Goal: Task Accomplishment & Management: Use online tool/utility

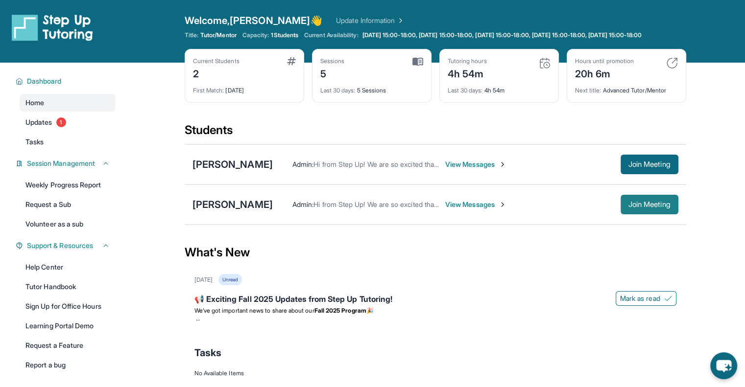
click at [652, 208] on span "Join Meeting" at bounding box center [649, 205] width 42 height 6
click at [240, 171] on div "[PERSON_NAME]" at bounding box center [232, 165] width 80 height 14
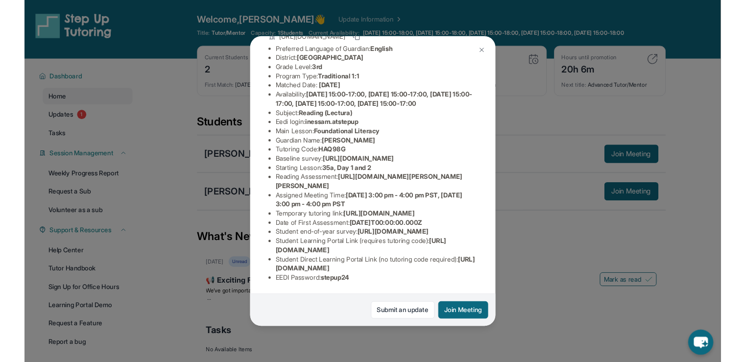
scroll to position [205, 0]
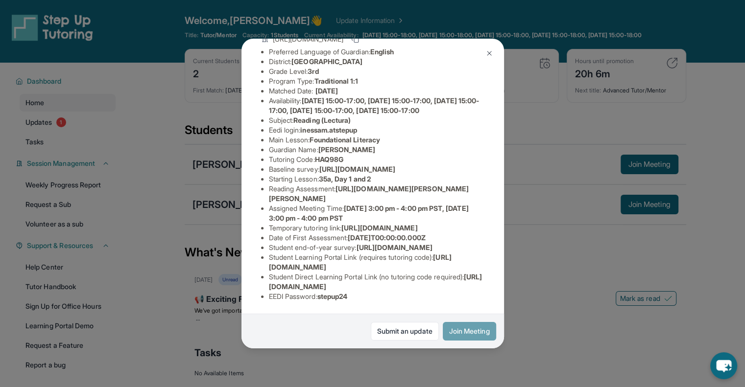
click at [469, 323] on button "Join Meeting" at bounding box center [469, 331] width 53 height 19
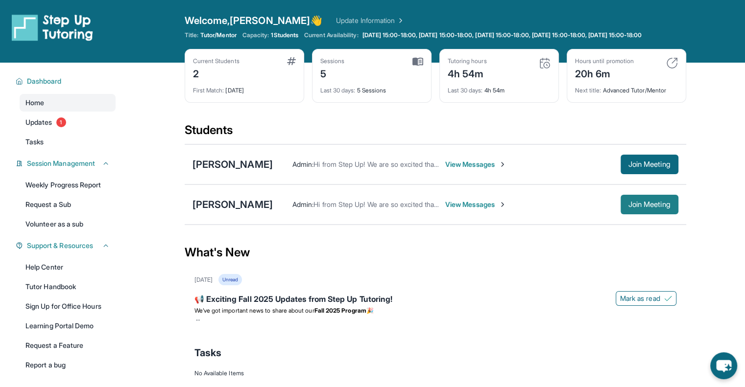
click at [660, 214] on button "Join Meeting" at bounding box center [649, 205] width 58 height 20
click at [650, 208] on span "Join Meeting" at bounding box center [649, 205] width 42 height 6
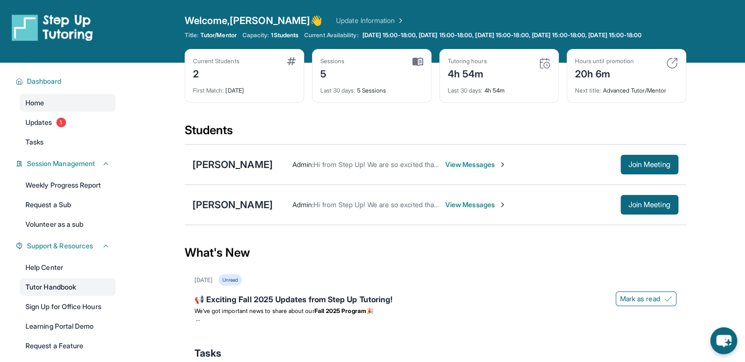
click at [69, 286] on div "Help Center Tutor Handbook Sign Up for Office Hours Learning Portal Demo Reques…" at bounding box center [68, 317] width 96 height 116
click at [67, 289] on link "Tutor Handbook" at bounding box center [68, 287] width 96 height 18
click at [732, 341] on icon "chat-button" at bounding box center [723, 340] width 29 height 29
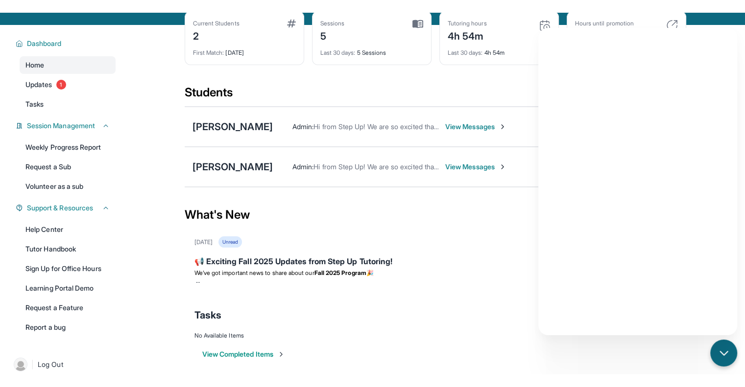
scroll to position [71, 0]
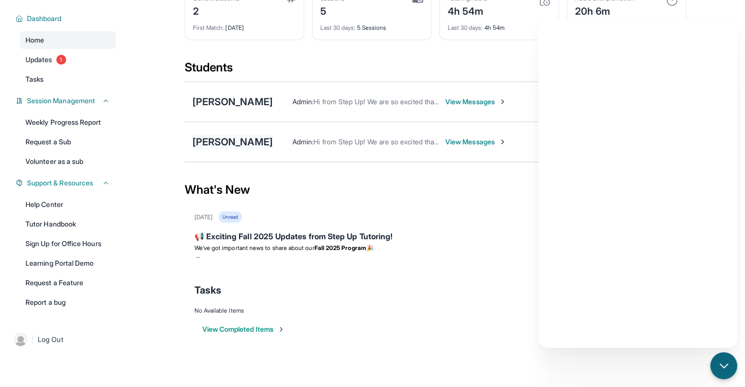
click at [240, 147] on div "[PERSON_NAME]" at bounding box center [232, 142] width 80 height 14
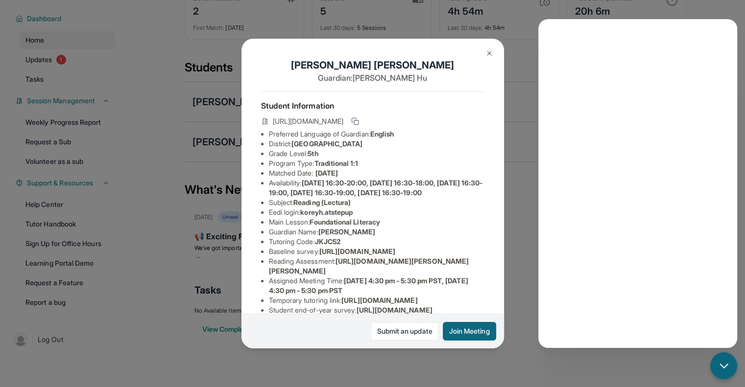
click at [486, 50] on img at bounding box center [489, 53] width 8 height 8
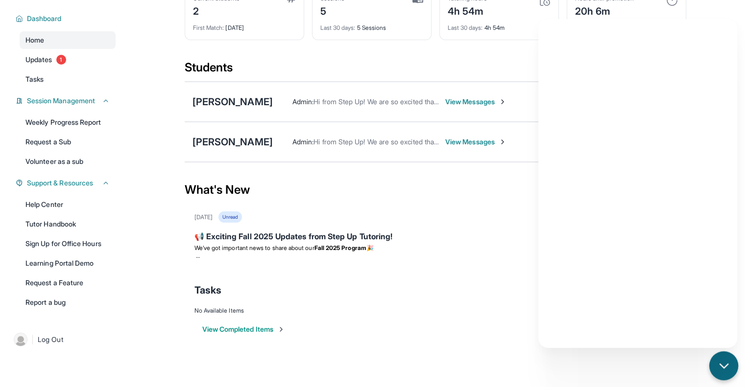
click at [719, 366] on icon "chat-button" at bounding box center [723, 366] width 13 height 13
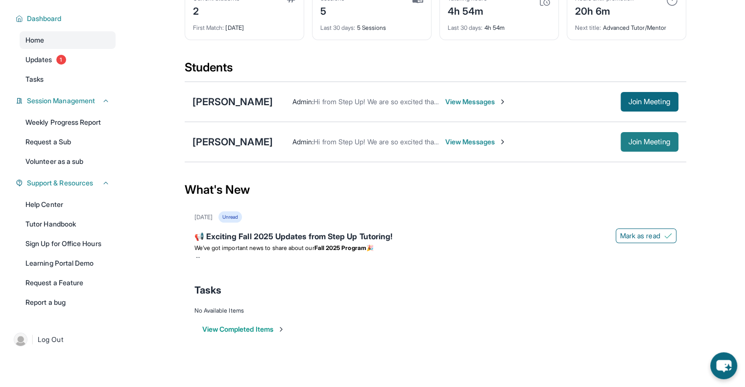
click at [642, 139] on span "Join Meeting" at bounding box center [649, 142] width 42 height 6
click at [225, 141] on div "[PERSON_NAME]" at bounding box center [232, 142] width 80 height 14
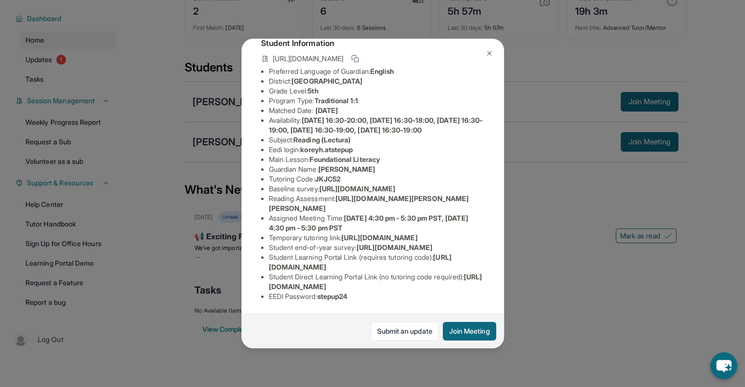
scroll to position [186, 0]
click at [447, 280] on span "[URL][DOMAIN_NAME]" at bounding box center [376, 282] width 214 height 18
